Goal: Task Accomplishment & Management: Manage account settings

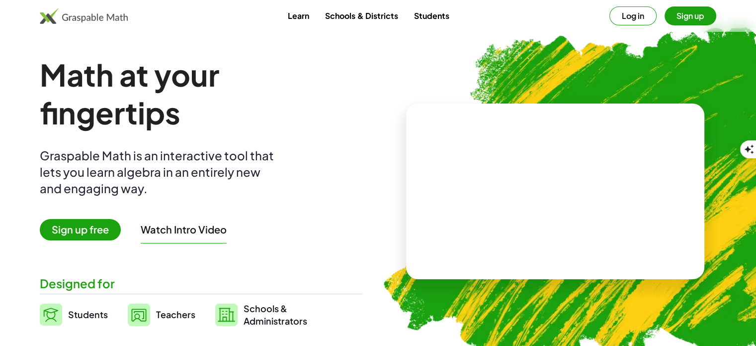
click at [630, 18] on button "Log in" at bounding box center [633, 15] width 47 height 19
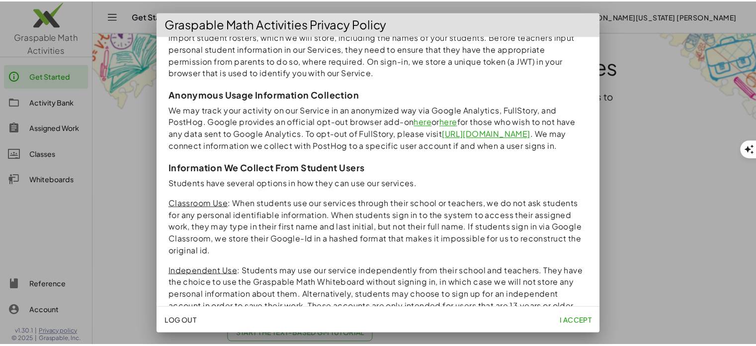
scroll to position [249, 0]
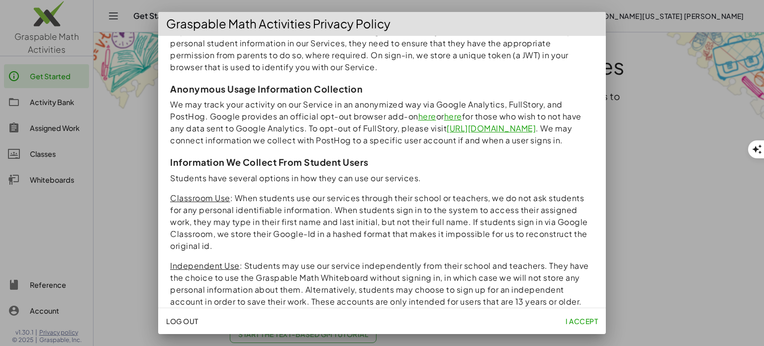
click at [572, 326] on button "I accept" at bounding box center [581, 321] width 40 height 18
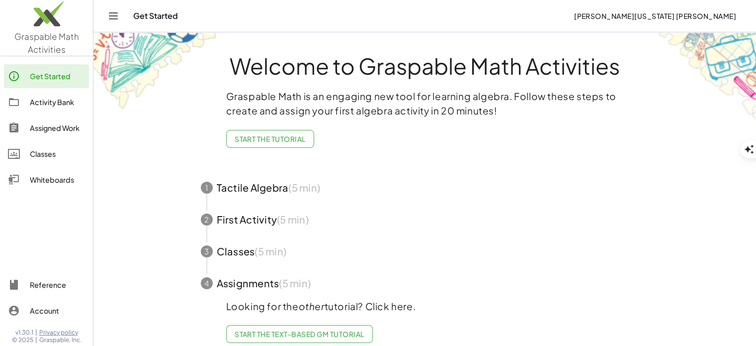
click at [41, 287] on div "Reference" at bounding box center [57, 284] width 55 height 12
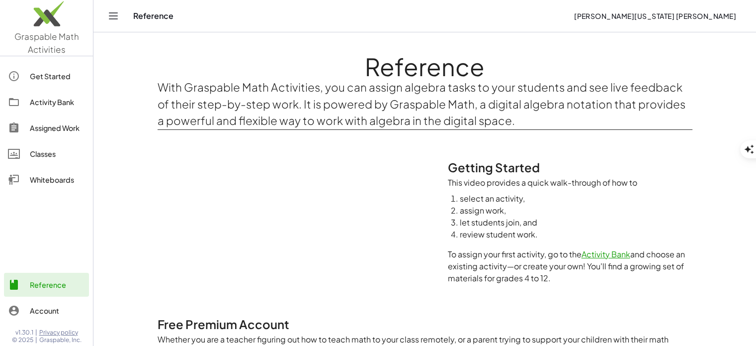
click at [108, 19] on icon "Toggle navigation" at bounding box center [113, 16] width 12 height 12
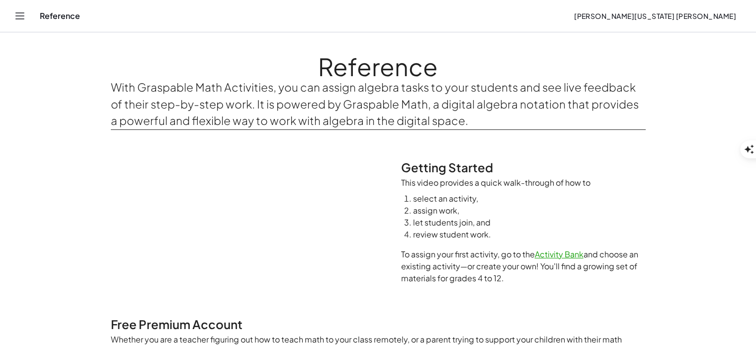
click at [25, 17] on icon "Toggle navigation" at bounding box center [20, 16] width 12 height 12
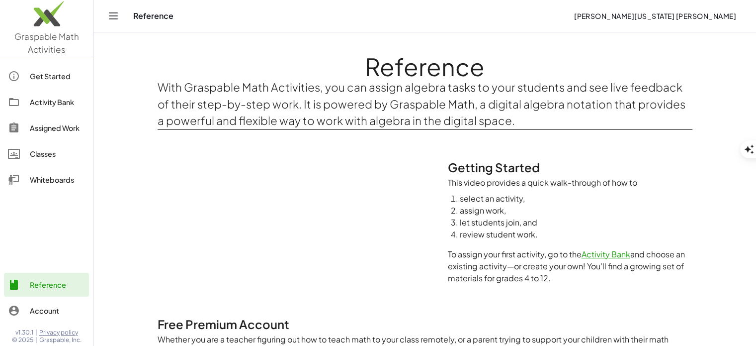
click at [47, 75] on div "Get Started" at bounding box center [57, 76] width 55 height 12
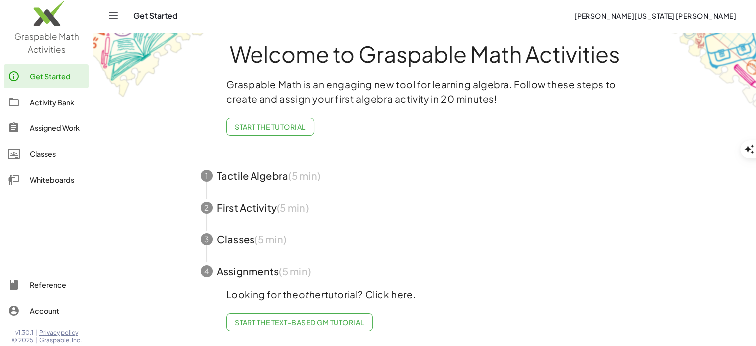
scroll to position [18, 0]
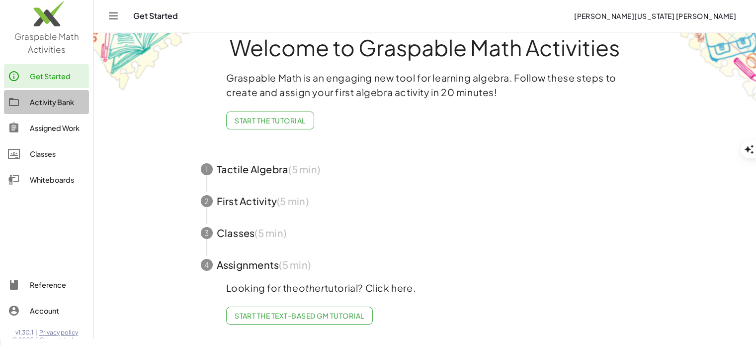
click at [60, 98] on div "Activity Bank" at bounding box center [57, 102] width 55 height 12
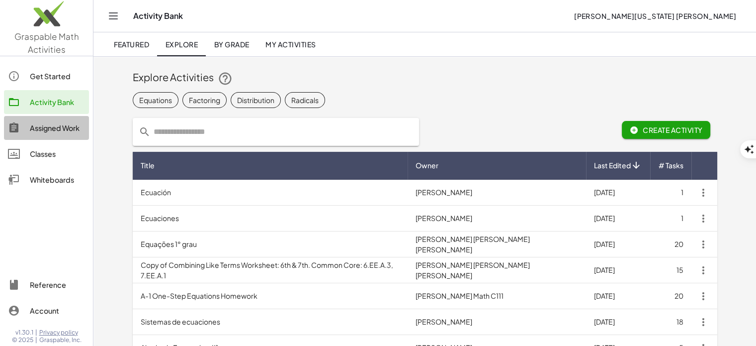
click at [54, 128] on div "Assigned Work" at bounding box center [57, 128] width 55 height 12
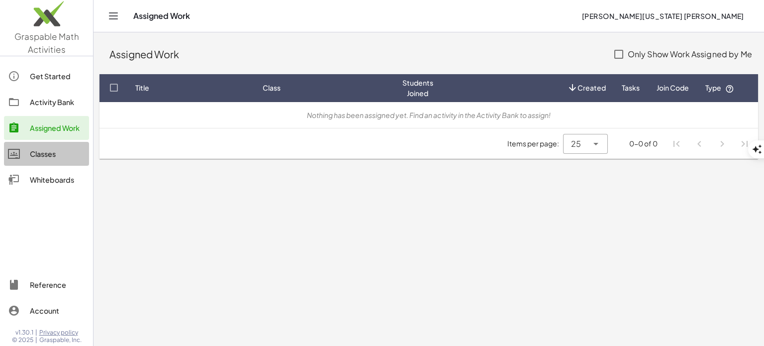
click at [43, 150] on div "Classes" at bounding box center [57, 154] width 55 height 12
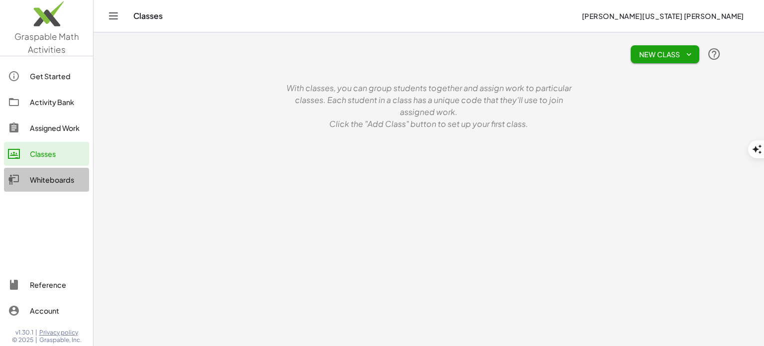
click at [42, 176] on div "Whiteboards" at bounding box center [57, 180] width 55 height 12
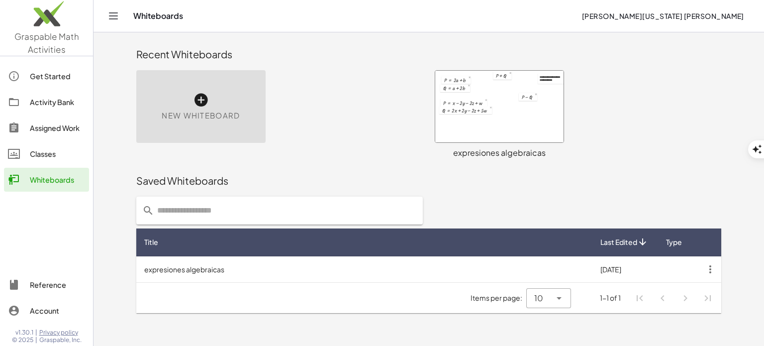
click at [32, 308] on div "Account" at bounding box center [57, 310] width 55 height 12
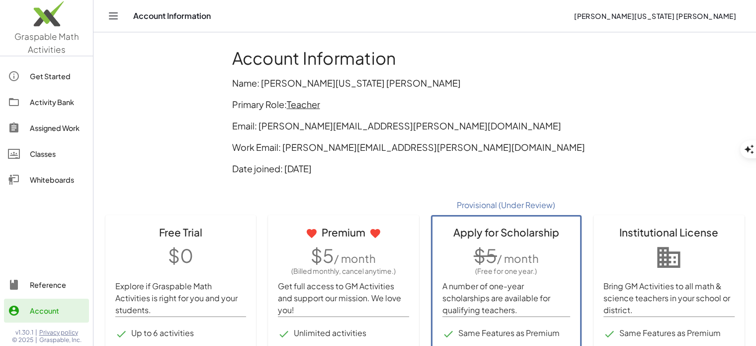
click at [731, 16] on span "[PERSON_NAME][US_STATE] [PERSON_NAME]" at bounding box center [655, 15] width 163 height 9
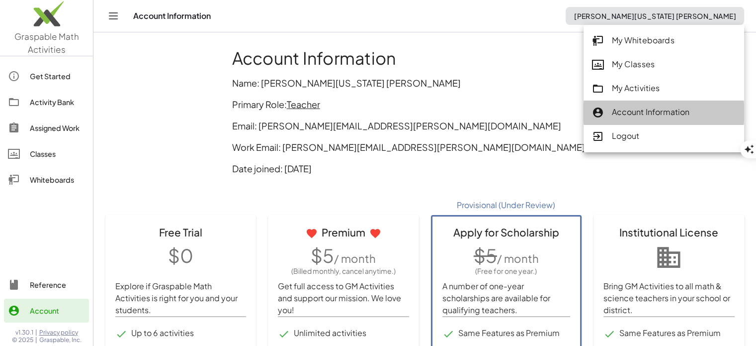
click at [680, 110] on div "Account Information" at bounding box center [664, 112] width 144 height 13
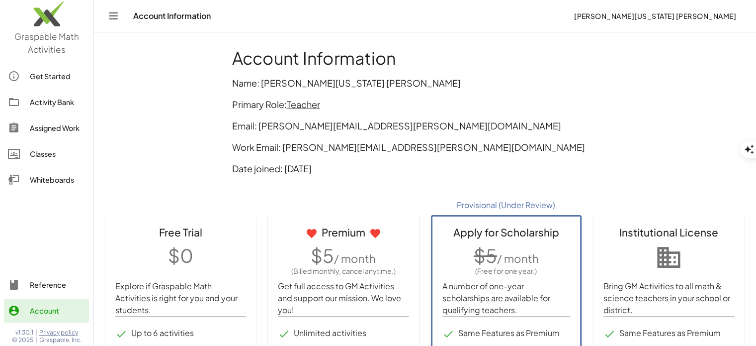
click at [46, 18] on img at bounding box center [46, 16] width 93 height 42
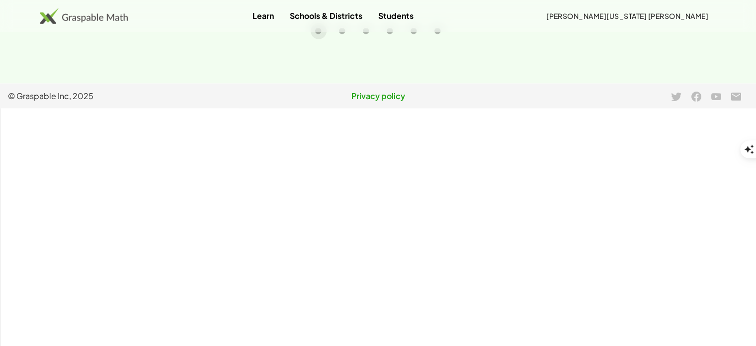
scroll to position [2234, 0]
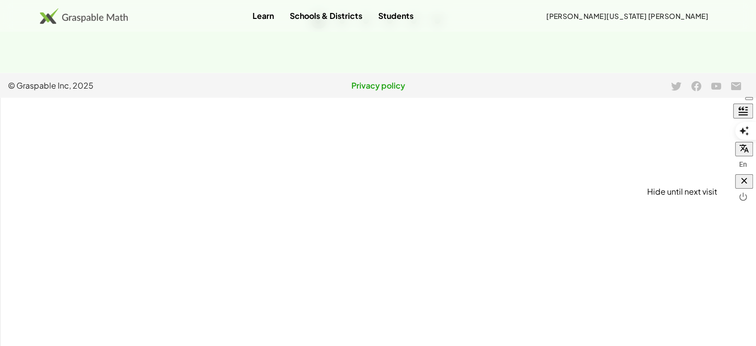
click at [749, 183] on icon "button" at bounding box center [744, 181] width 10 height 10
click at [344, 24] on icon "Carousel slide 2 of 6" at bounding box center [342, 20] width 7 height 7
click at [370, 29] on button "Carousel slide 3 of 6" at bounding box center [366, 21] width 16 height 16
click at [391, 24] on icon "Carousel slide 4 of 6" at bounding box center [389, 20] width 7 height 7
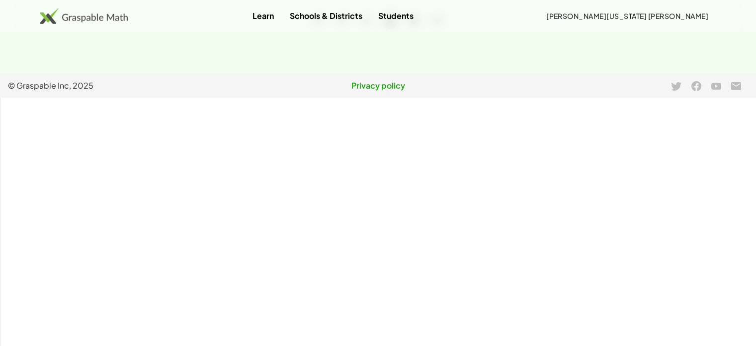
click at [415, 24] on icon "Carousel slide 5 of 6" at bounding box center [413, 20] width 7 height 7
click at [441, 24] on icon "Carousel slide 6 of 6" at bounding box center [437, 20] width 7 height 7
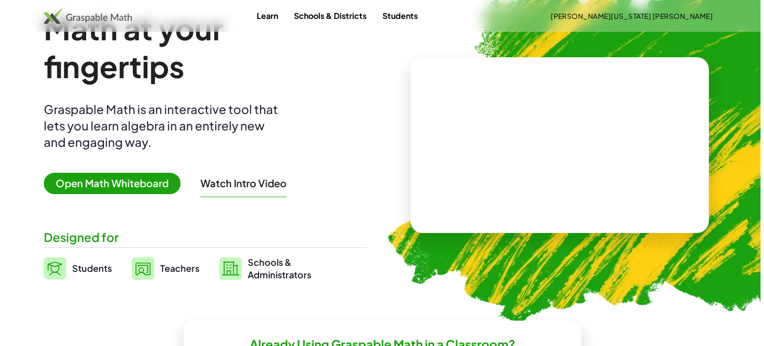
scroll to position [0, 0]
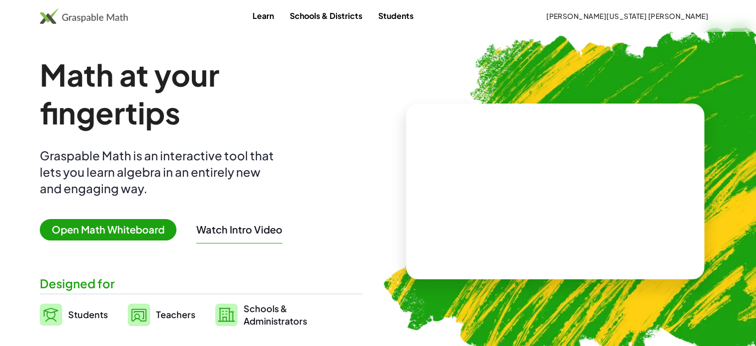
click at [81, 18] on img at bounding box center [84, 16] width 88 height 16
click at [81, 229] on span "Open Math Whiteboard" at bounding box center [108, 229] width 137 height 21
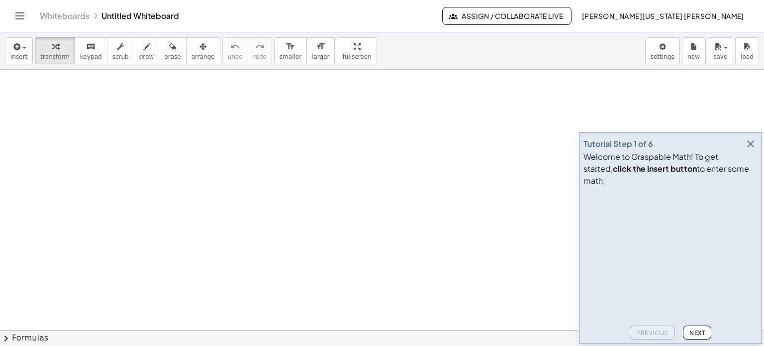
click at [751, 150] on icon "button" at bounding box center [750, 144] width 12 height 12
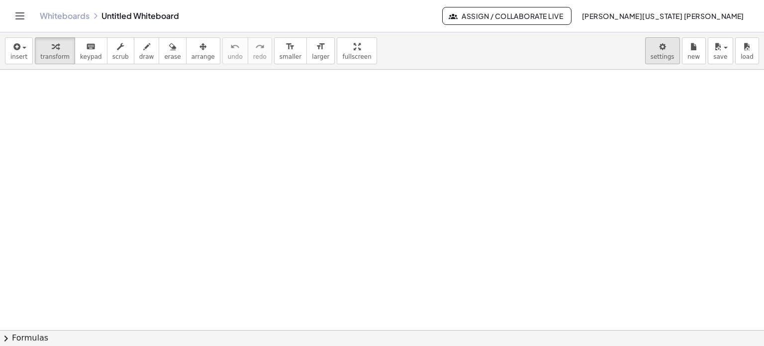
click at [660, 51] on body "Graspable Math Activities Get Started Activity Bank Assigned Work Classes White…" at bounding box center [382, 345] width 764 height 691
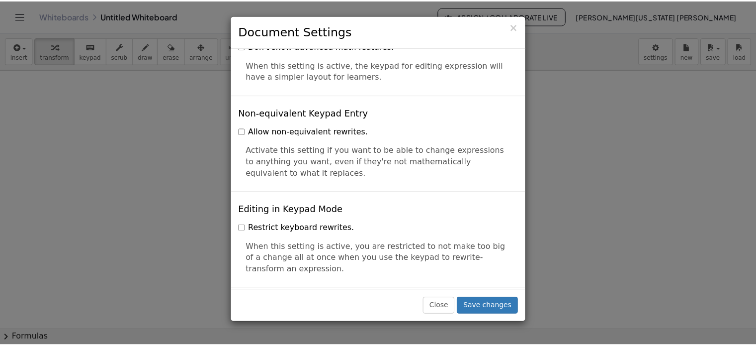
scroll to position [2237, 0]
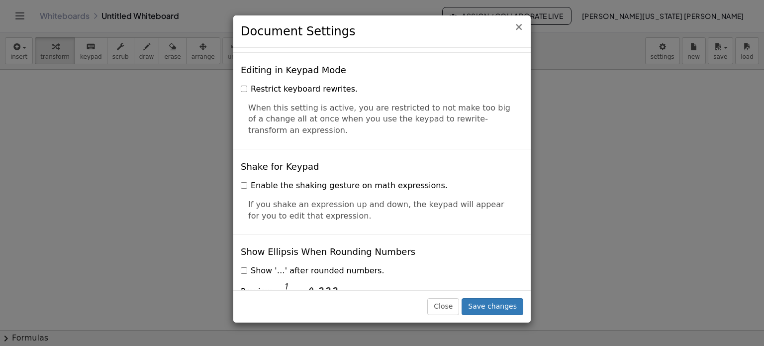
click at [519, 23] on span "×" at bounding box center [518, 27] width 9 height 12
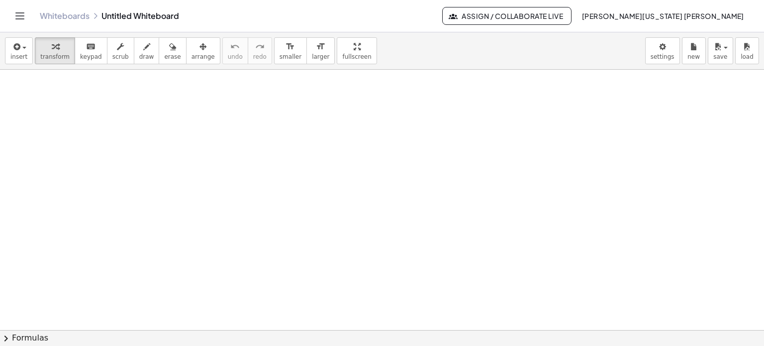
click at [720, 14] on span "[PERSON_NAME][US_STATE] [PERSON_NAME]" at bounding box center [662, 15] width 163 height 9
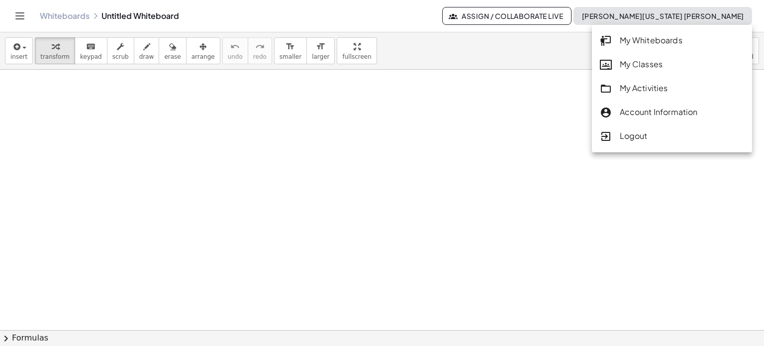
click at [650, 134] on div "Logout" at bounding box center [672, 136] width 144 height 13
